Goal: Task Accomplishment & Management: Complete application form

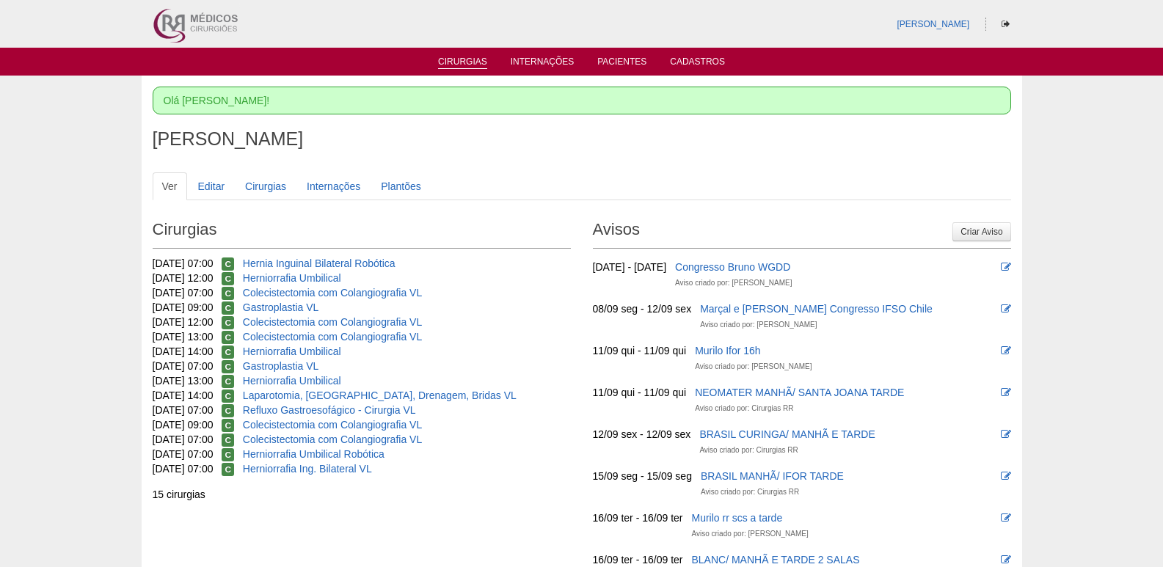
click at [485, 65] on link "Cirurgias" at bounding box center [462, 63] width 49 height 12
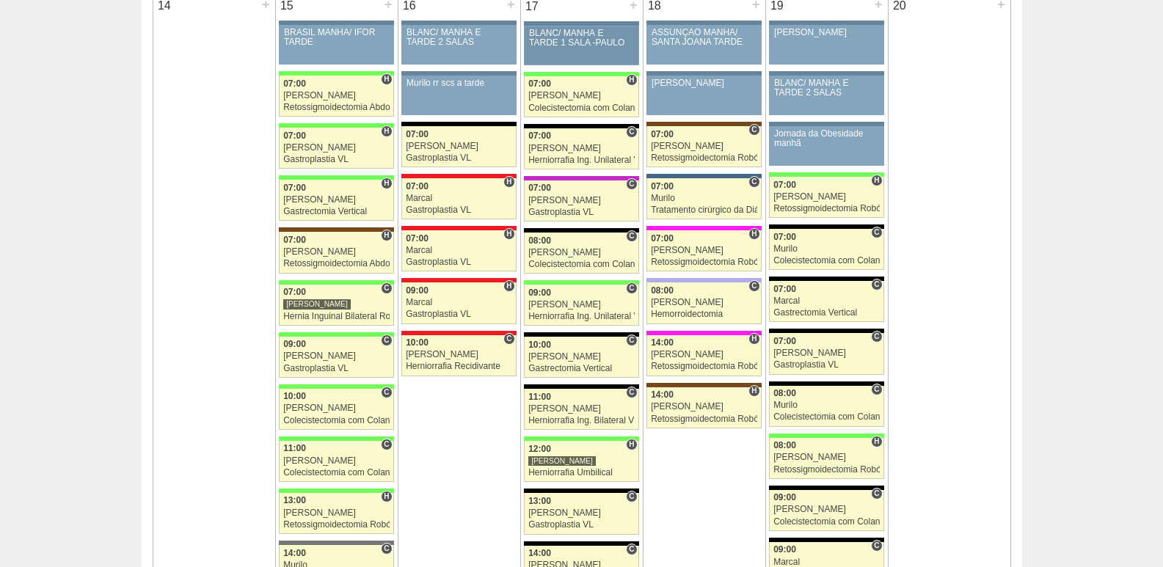
scroll to position [1394, 0]
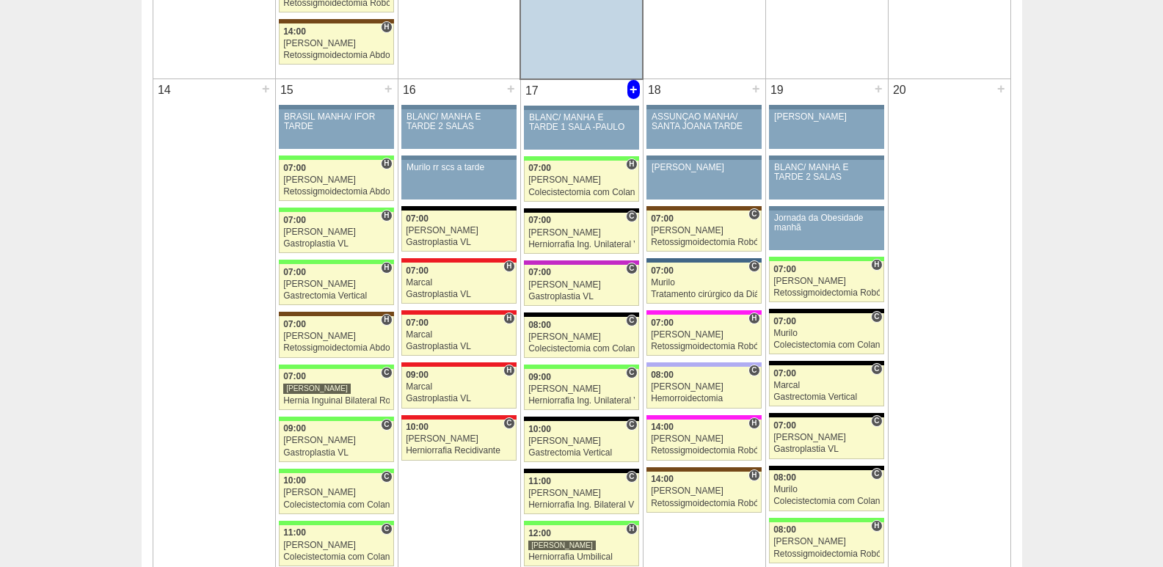
click at [631, 90] on div "+" at bounding box center [633, 89] width 12 height 19
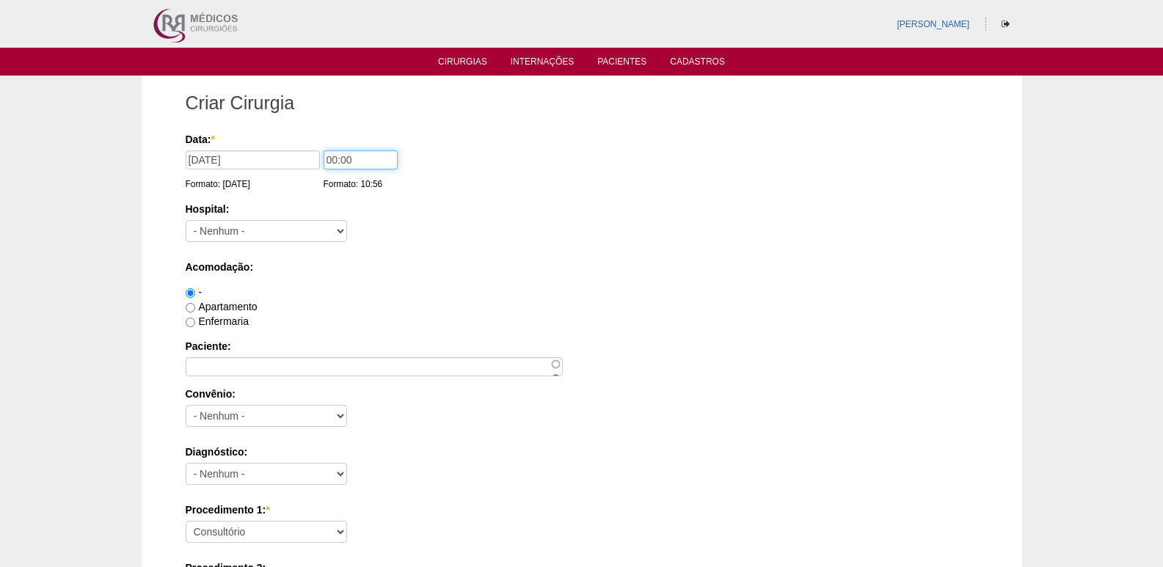
drag, startPoint x: 332, startPoint y: 154, endPoint x: 319, endPoint y: 161, distance: 14.8
click at [324, 161] on input "00:00" at bounding box center [361, 159] width 74 height 19
type input "11:00"
click at [244, 236] on select "- Nenhum - 9 de Julho Albert Einstein Alvorada América Assunção Bartira Benefic…" at bounding box center [266, 231] width 161 height 22
select select "8"
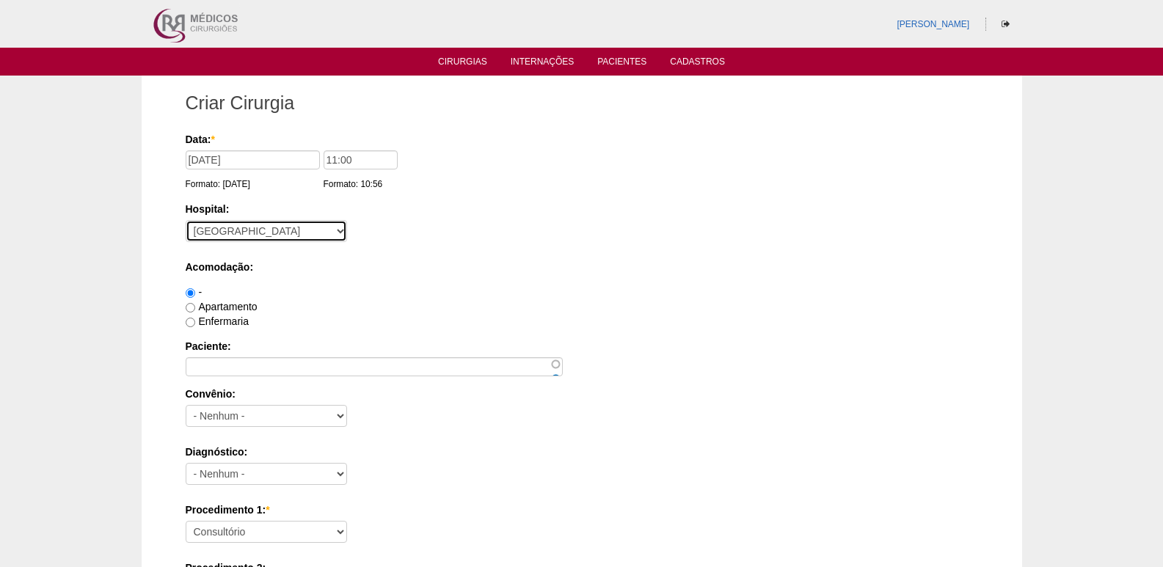
click at [186, 220] on select "- Nenhum - 9 de Julho Albert Einstein Alvorada América Assunção Bartira Benefic…" at bounding box center [266, 231] width 161 height 22
click at [239, 305] on label "Apartamento" at bounding box center [222, 307] width 72 height 12
click at [195, 305] on input "Apartamento" at bounding box center [191, 308] width 10 height 10
radio input "true"
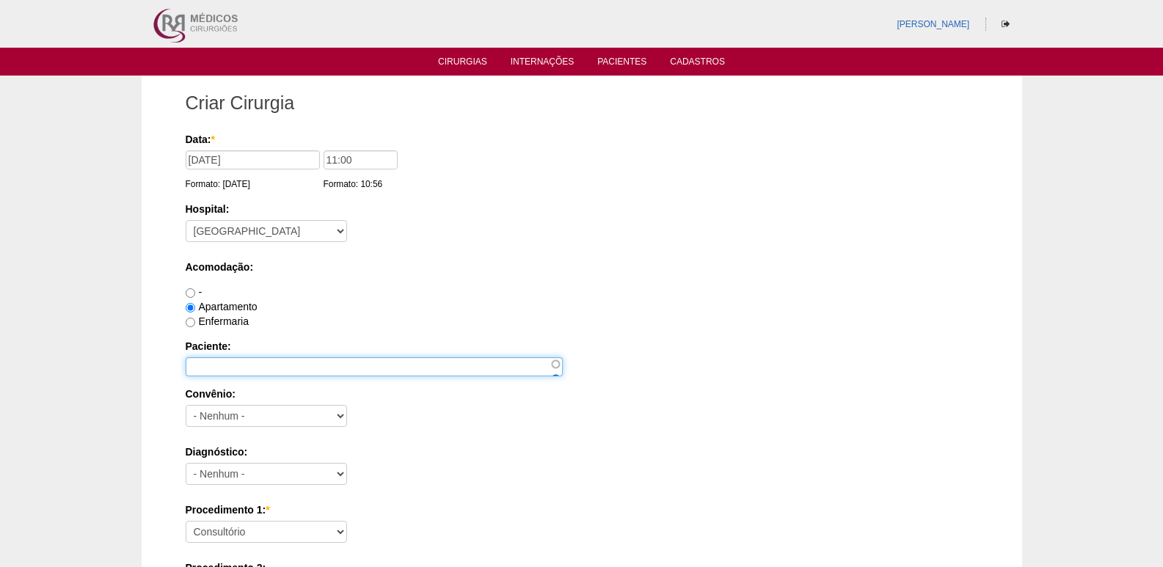
click at [244, 371] on input "Paciente:" at bounding box center [374, 366] width 377 height 19
paste input "Reomar Amaro de Oliveira J"
type input "[PERSON_NAME]"
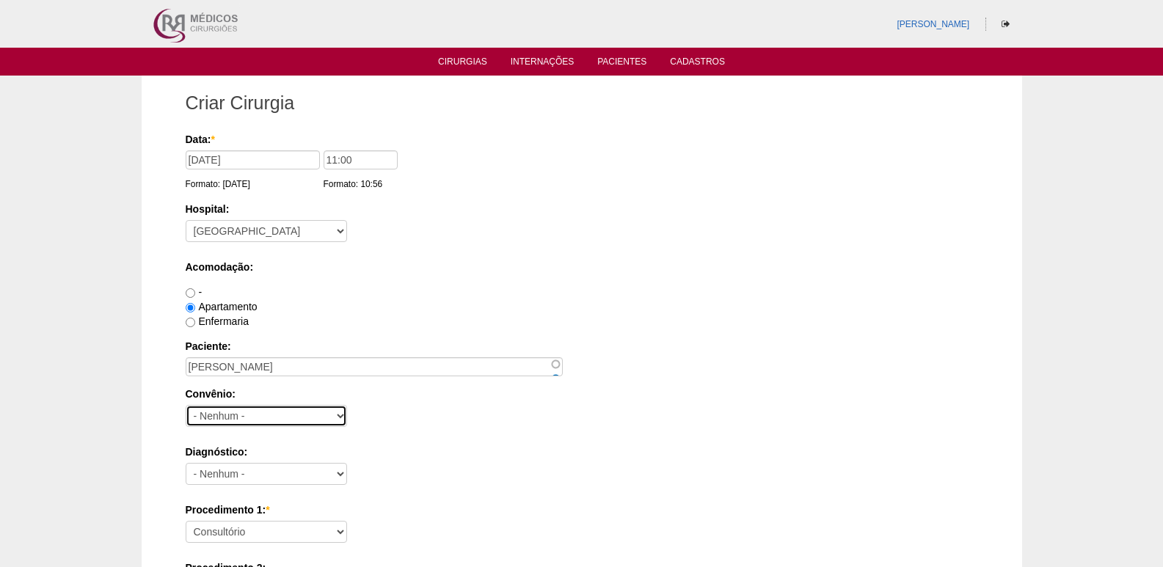
click at [294, 411] on select "- Nenhum - Abet Afresp Allianz Amil Blue Life Caasp Cabesp Caixa de Pensões Car…" at bounding box center [266, 416] width 161 height 22
select select "26"
click at [186, 405] on select "- Nenhum - Abet Afresp Allianz Amil Blue Life Caasp Cabesp Caixa de Pensões Car…" at bounding box center [266, 416] width 161 height 22
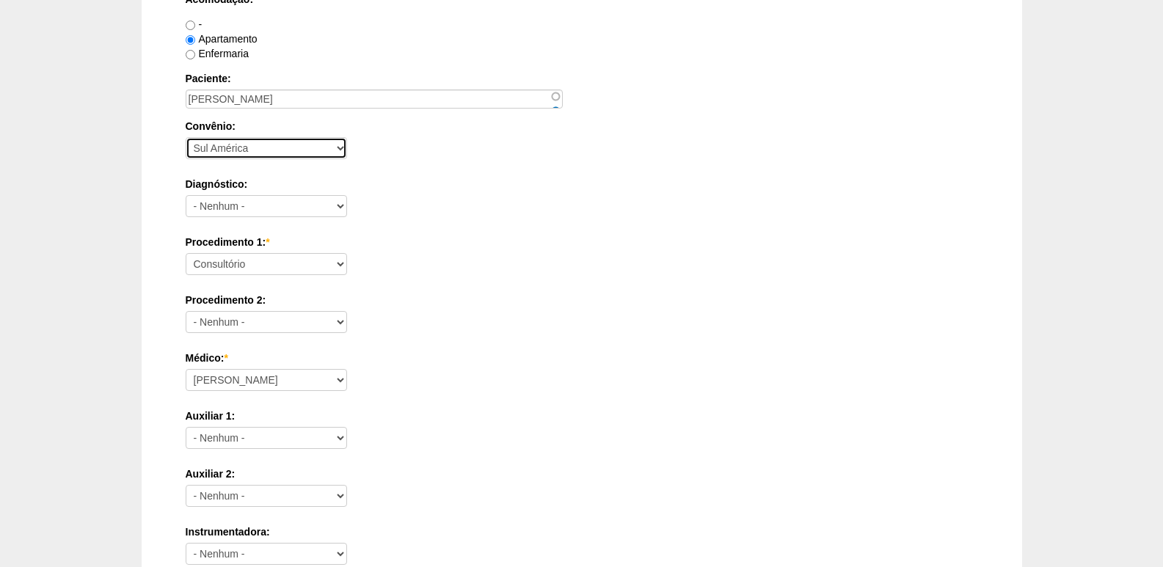
scroll to position [294, 0]
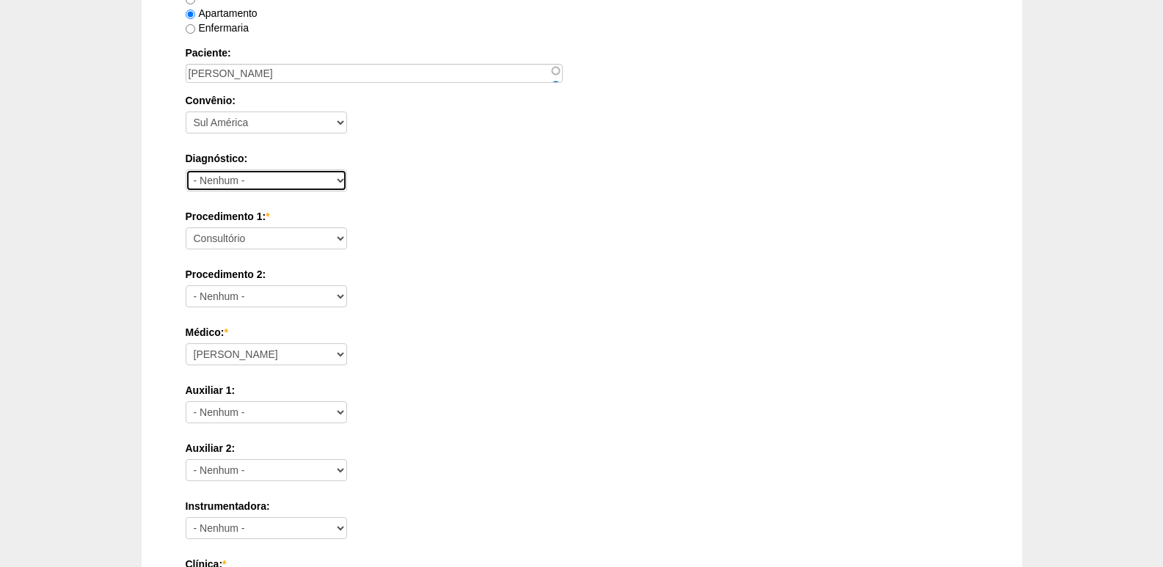
click at [283, 176] on select "- Nenhum - Abdome Agudo Abscesso Hepático Abscesso Perianal Abscesso Peritoneal…" at bounding box center [266, 181] width 161 height 22
select select "3707"
click at [186, 170] on select "- Nenhum - Abdome Agudo Abscesso Hepático Abscesso Perianal Abscesso Peritoneal…" at bounding box center [266, 181] width 161 height 22
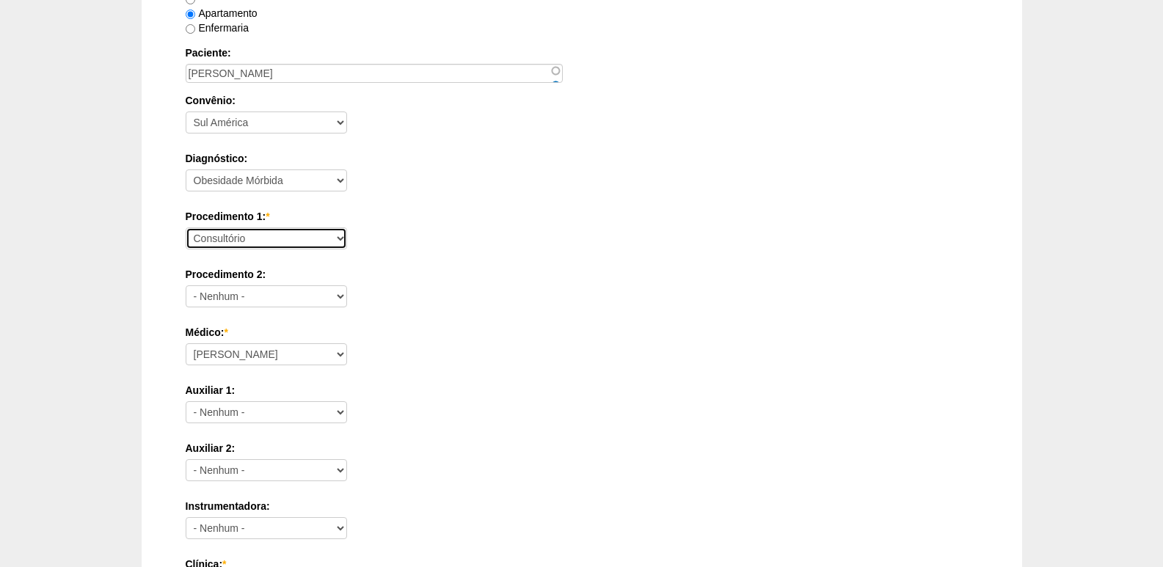
click at [285, 236] on select "Consultório Abscesso Hepático - Drenagem Abscesso perianal Amputação Abdômino P…" at bounding box center [266, 239] width 161 height 22
select select "88513"
click at [186, 228] on select "Consultório Abscesso Hepático - Drenagem Abscesso perianal Amputação Abdômino P…" at bounding box center [266, 239] width 161 height 22
click at [493, 347] on div "Médico: * Ana Paula Bruno Felipe Rossi Geraldo Igor Benevides Isabella Juliana …" at bounding box center [582, 349] width 793 height 48
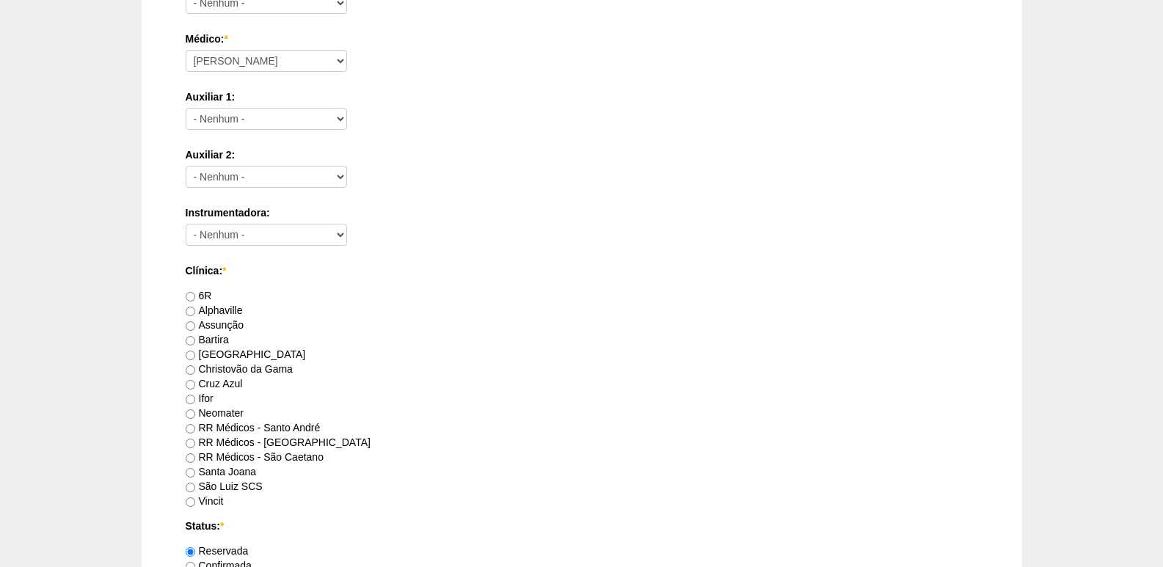
scroll to position [660, 0]
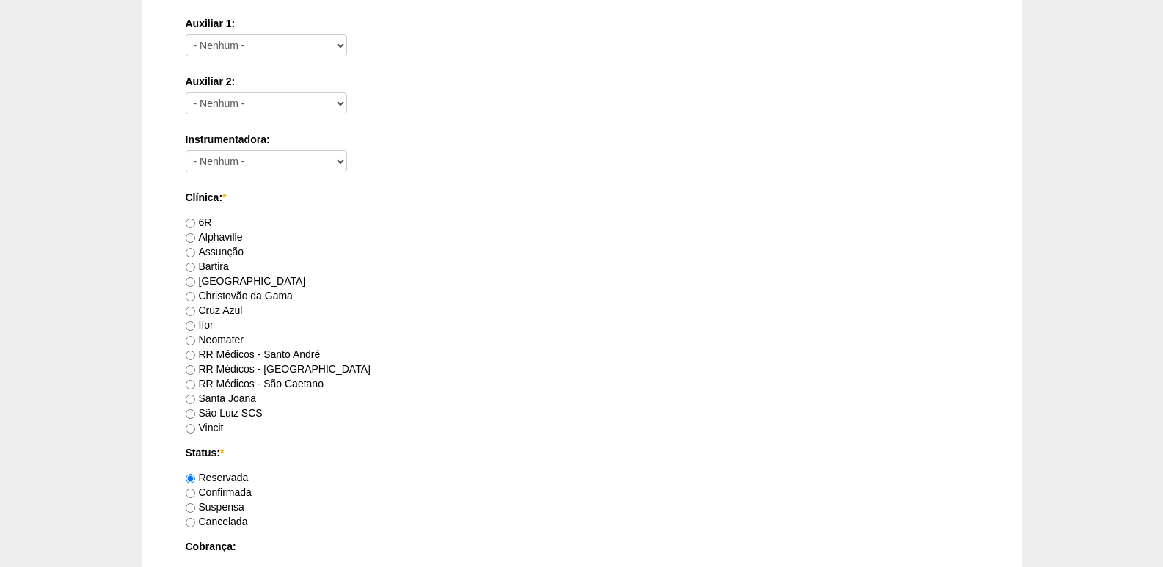
click at [216, 280] on label "[GEOGRAPHIC_DATA]" at bounding box center [246, 281] width 120 height 12
click at [195, 280] on input "[GEOGRAPHIC_DATA]" at bounding box center [191, 282] width 10 height 10
radio input "true"
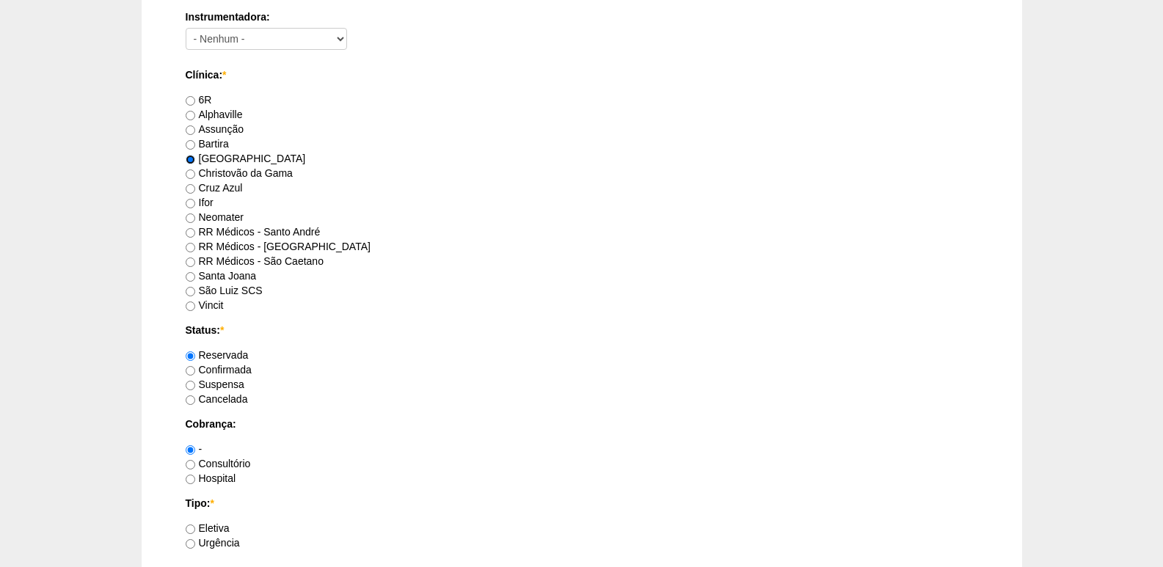
scroll to position [807, 0]
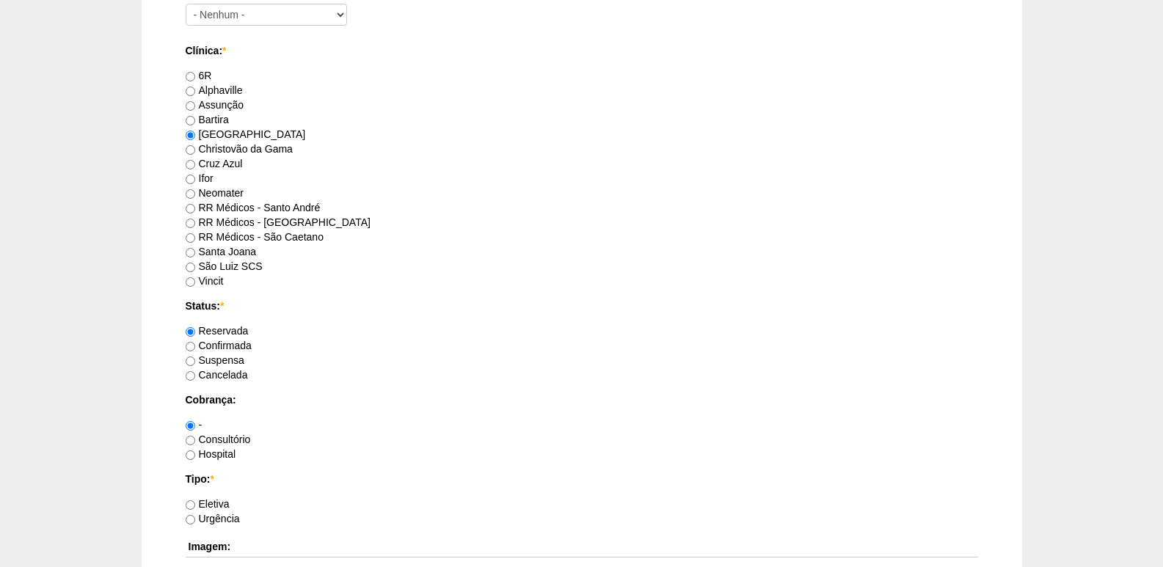
click at [222, 440] on label "Consultório" at bounding box center [218, 440] width 65 height 12
click at [195, 440] on input "Consultório" at bounding box center [191, 441] width 10 height 10
radio input "true"
click at [225, 451] on label "Hospital" at bounding box center [211, 454] width 51 height 12
click at [195, 451] on input "Hospital" at bounding box center [191, 456] width 10 height 10
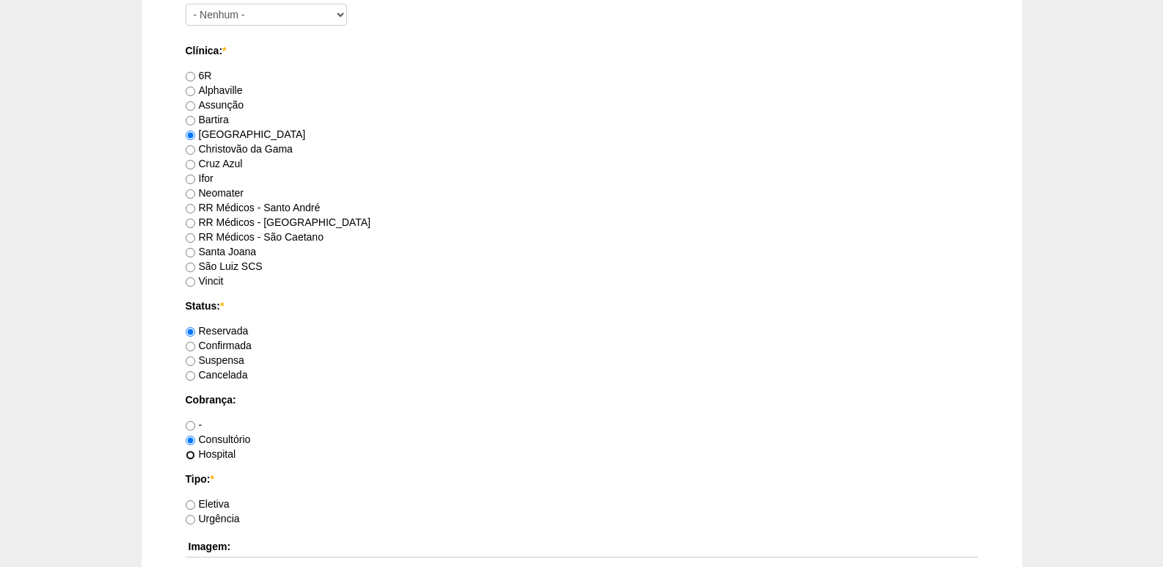
radio input "true"
click at [222, 504] on label "Eletiva" at bounding box center [208, 504] width 44 height 12
click at [195, 504] on input "Eletiva" at bounding box center [191, 506] width 10 height 10
radio input "true"
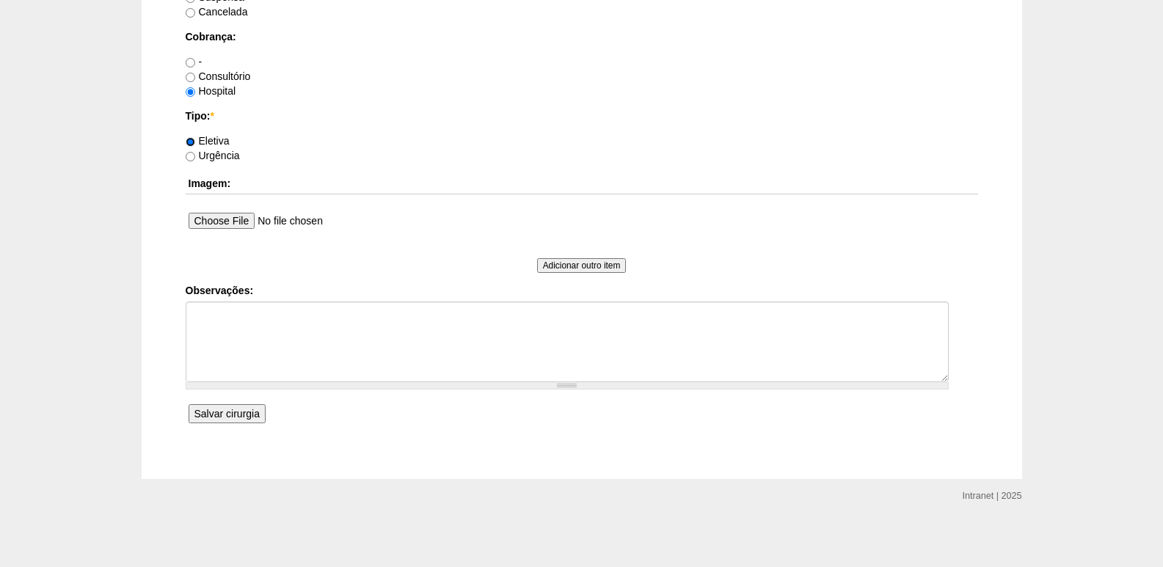
scroll to position [1171, 0]
click at [230, 417] on input "Salvar cirurgia" at bounding box center [227, 413] width 77 height 19
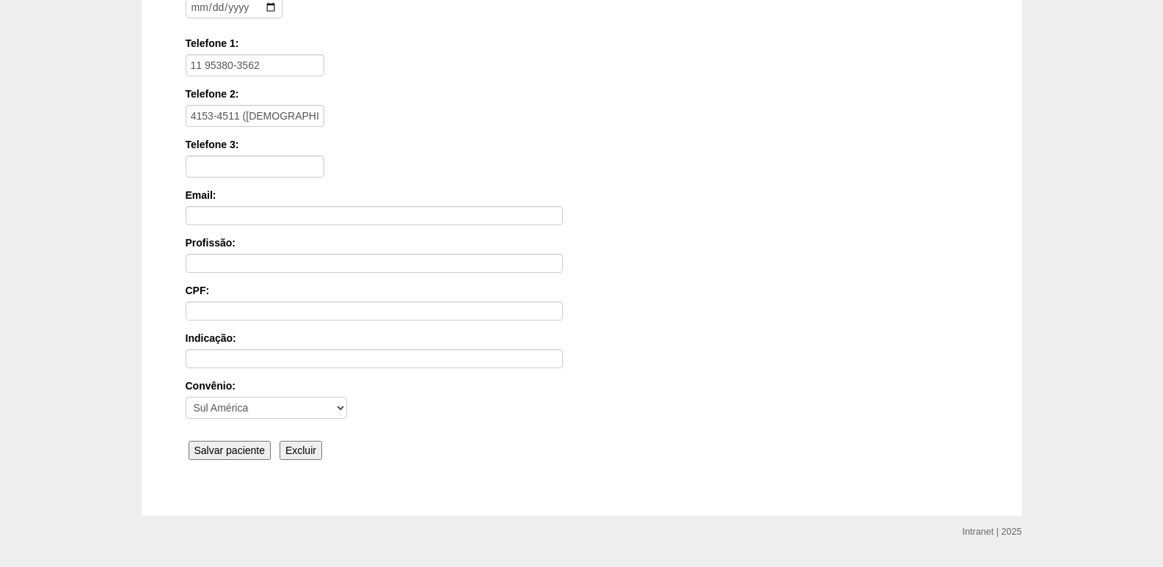
scroll to position [294, 0]
type input "11 94153-4511 (cristiane - mãe)"
click at [234, 435] on div "Nome: * Reomar Amaro de Oliveira Junior Nascimento: 2003-08-17 Formato: 2025-09…" at bounding box center [582, 195] width 793 height 534
click at [236, 448] on input "Salvar paciente" at bounding box center [230, 448] width 83 height 19
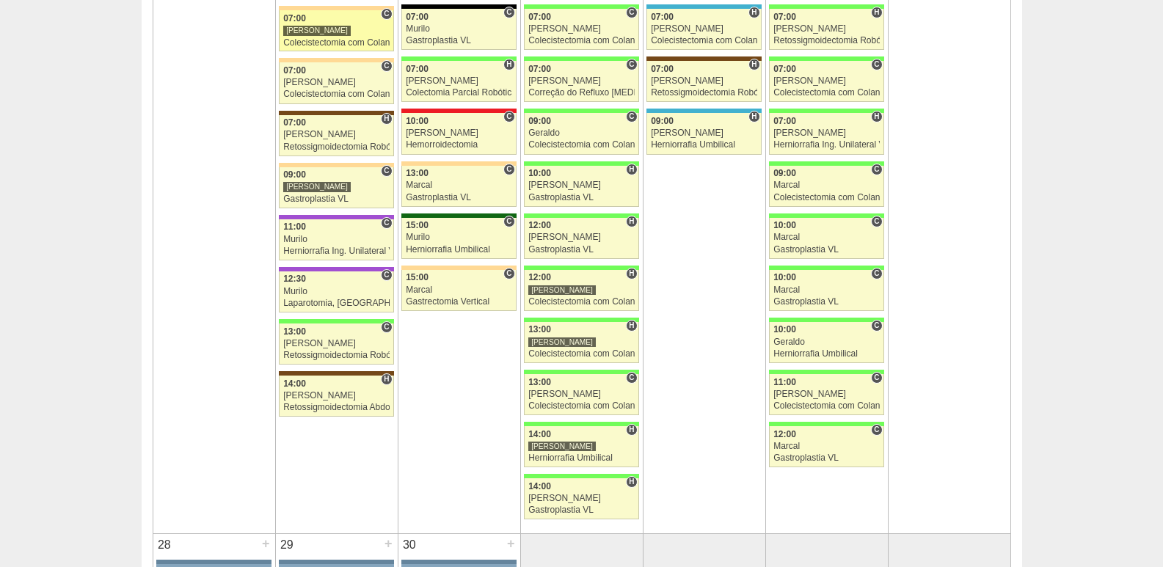
scroll to position [2422, 0]
